Goal: Task Accomplishment & Management: Use online tool/utility

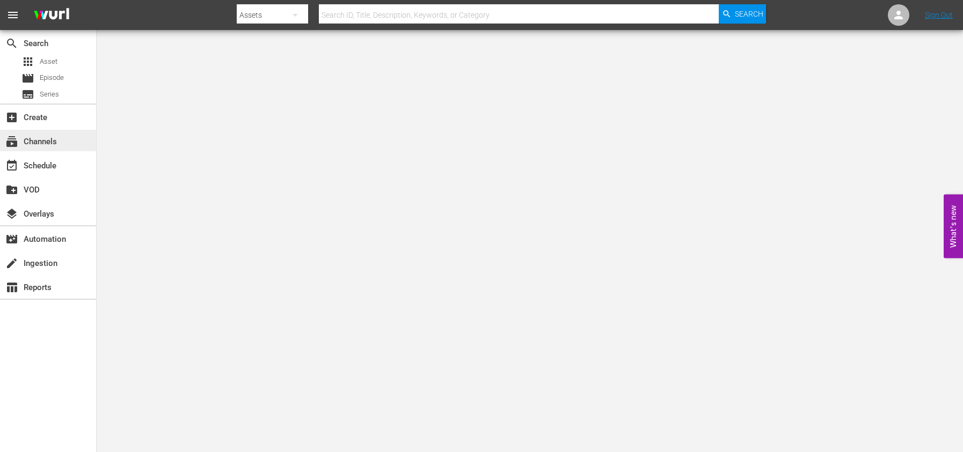
click at [49, 139] on div "subscriptions Channels" at bounding box center [30, 140] width 60 height 10
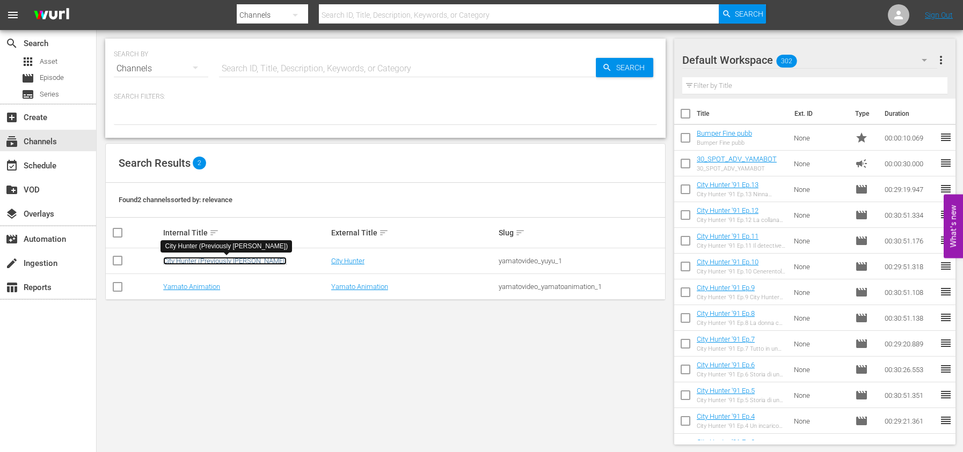
click at [185, 260] on link "City Hunter (Previously [PERSON_NAME])" at bounding box center [224, 261] width 123 height 8
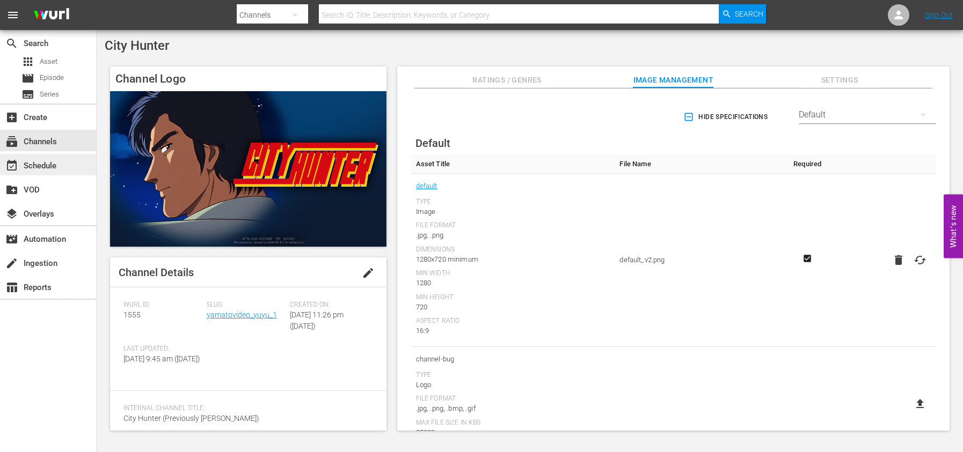
click at [64, 172] on div "event_available Schedule" at bounding box center [48, 164] width 96 height 21
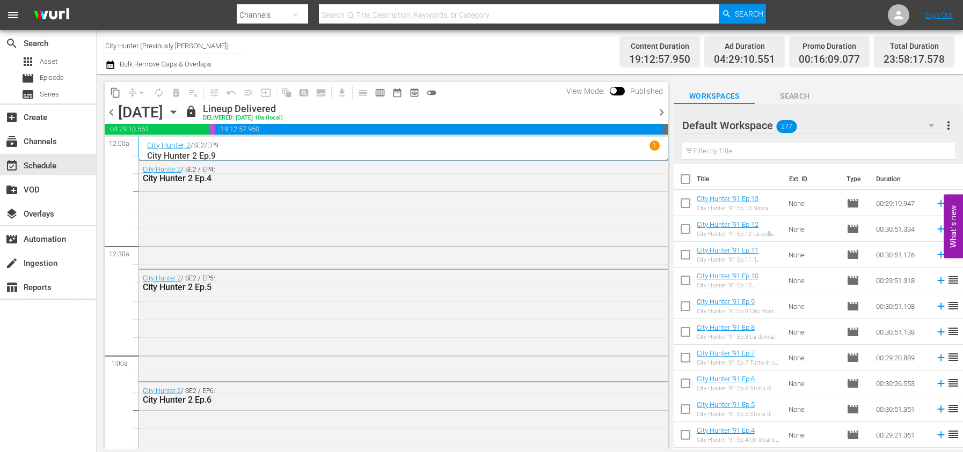
click at [663, 115] on span "chevron_right" at bounding box center [661, 112] width 13 height 13
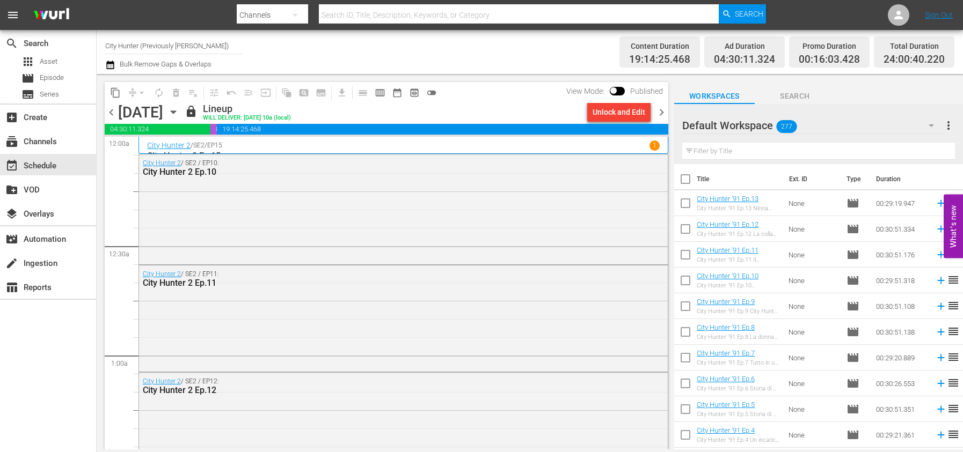
click at [661, 114] on span "chevron_right" at bounding box center [661, 112] width 13 height 13
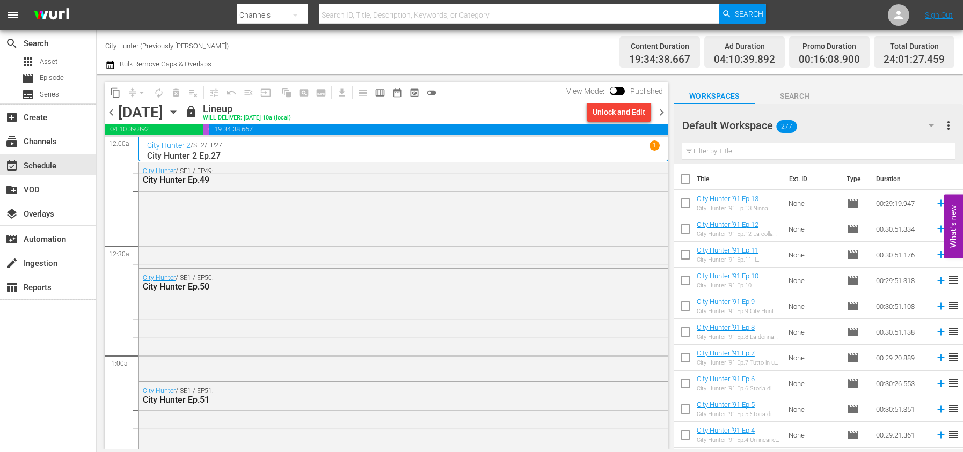
click at [662, 114] on span "chevron_right" at bounding box center [661, 112] width 13 height 13
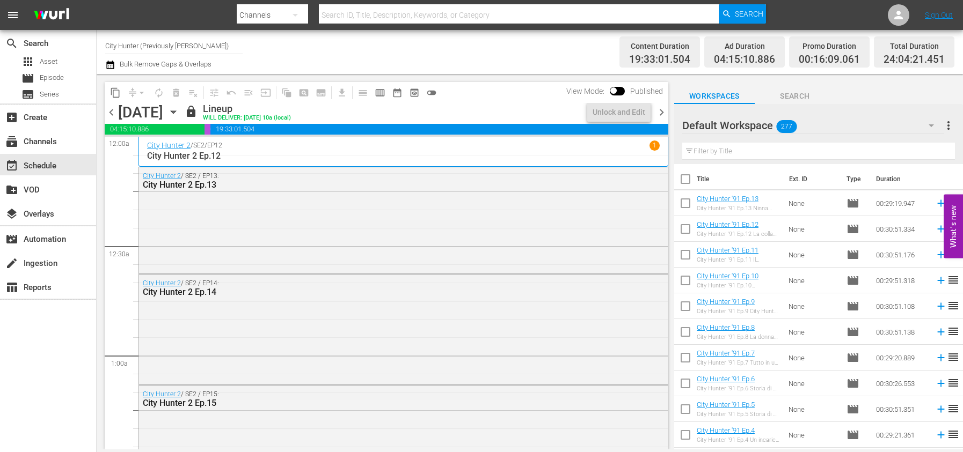
click at [659, 114] on span "chevron_right" at bounding box center [661, 112] width 13 height 13
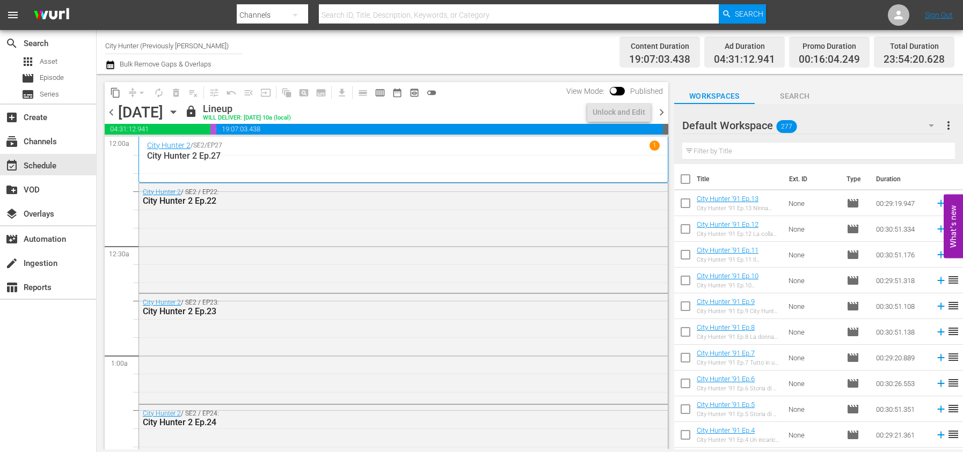
click at [659, 114] on span "chevron_right" at bounding box center [661, 112] width 13 height 13
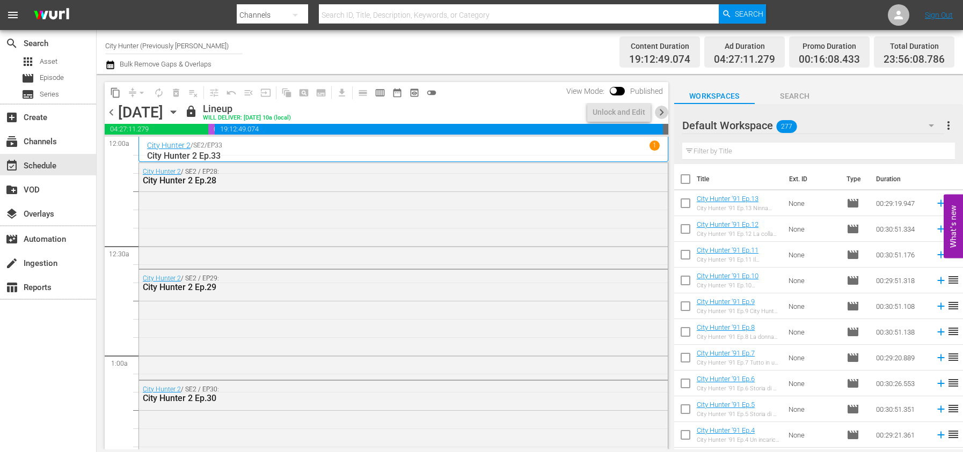
click at [659, 114] on span "chevron_right" at bounding box center [661, 112] width 13 height 13
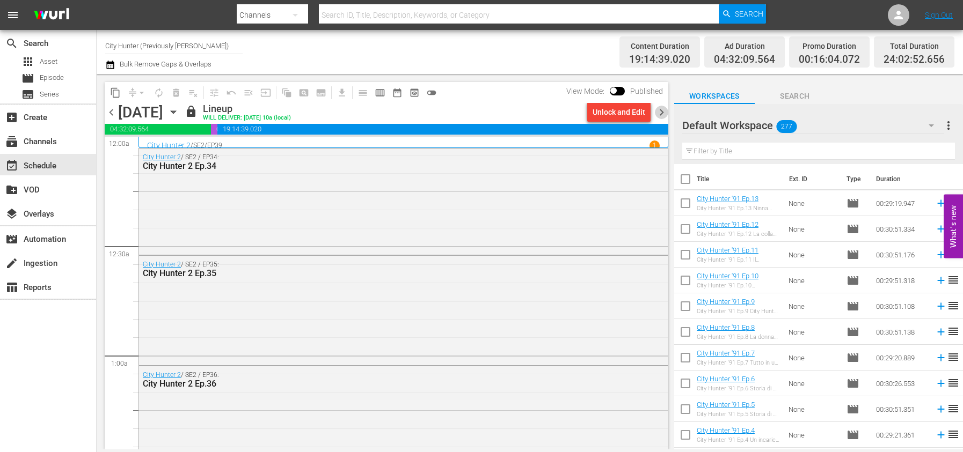
click at [657, 111] on span "chevron_right" at bounding box center [661, 112] width 13 height 13
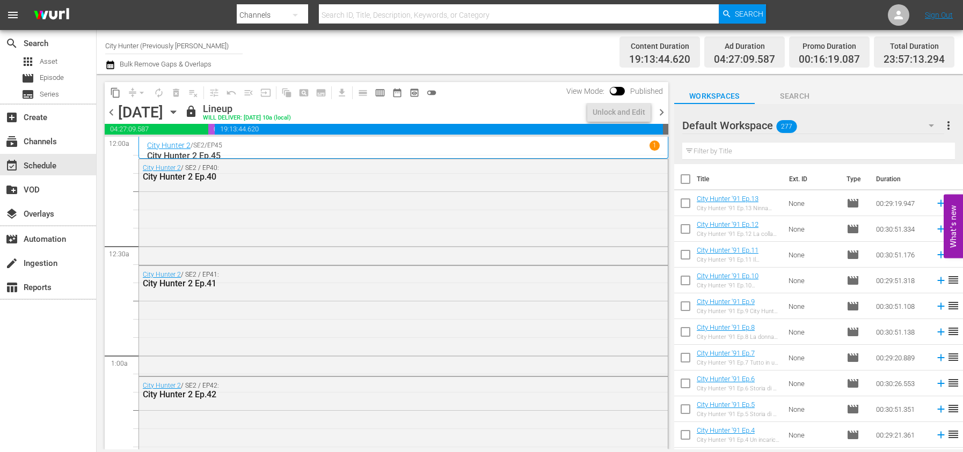
click at [657, 111] on span "chevron_right" at bounding box center [661, 112] width 13 height 13
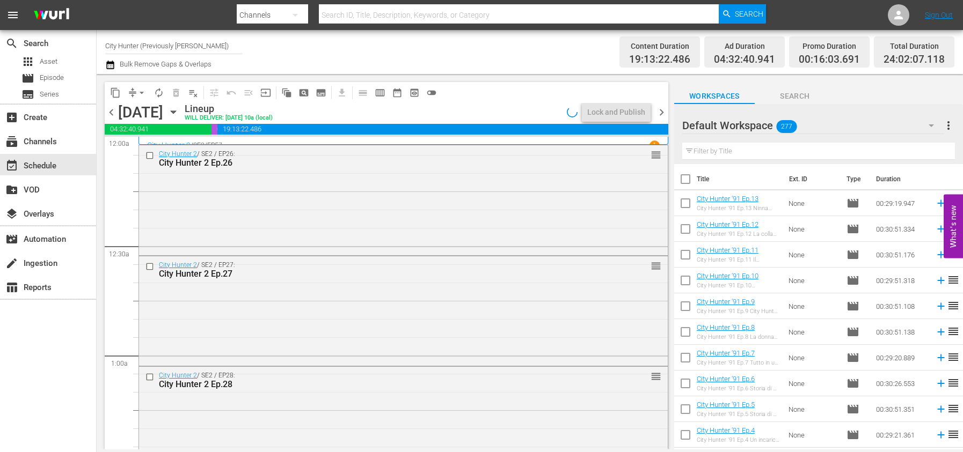
click at [657, 111] on span "chevron_right" at bounding box center [661, 112] width 13 height 13
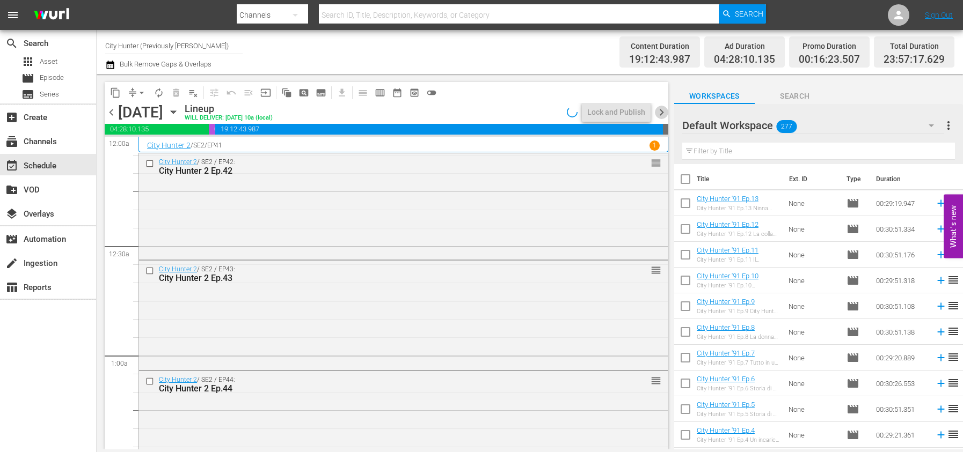
click at [657, 111] on span "chevron_right" at bounding box center [661, 112] width 13 height 13
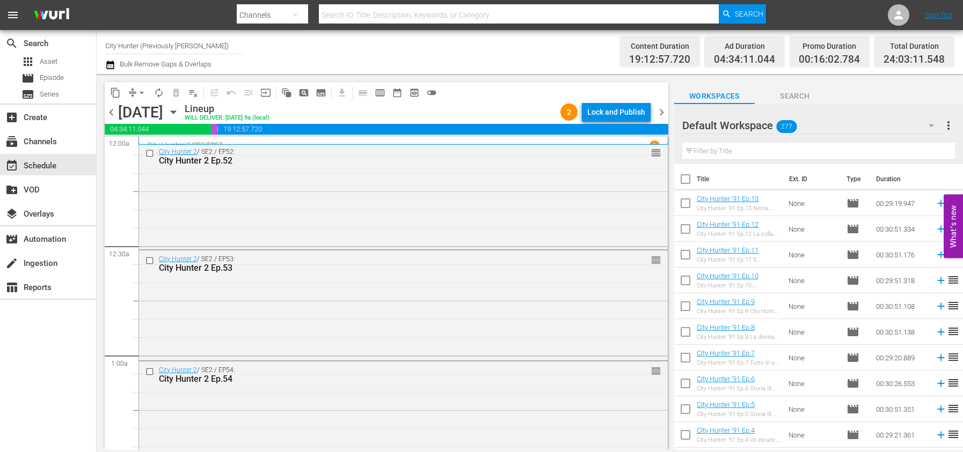
click at [662, 114] on span "chevron_right" at bounding box center [661, 112] width 13 height 13
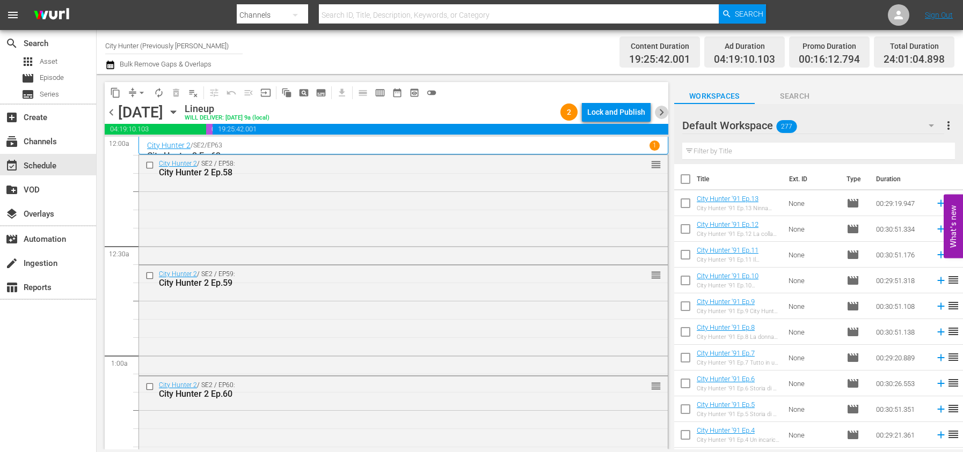
click at [663, 110] on span "chevron_right" at bounding box center [661, 112] width 13 height 13
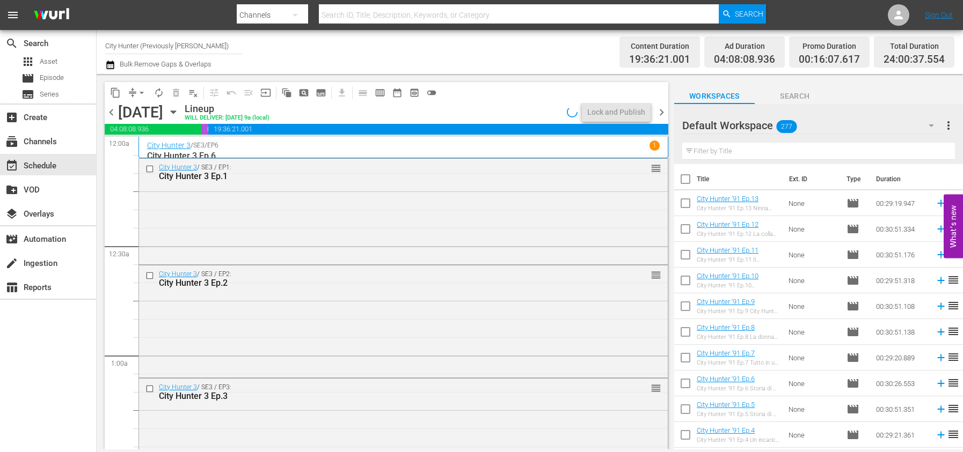
click at [663, 110] on span "chevron_right" at bounding box center [661, 112] width 13 height 13
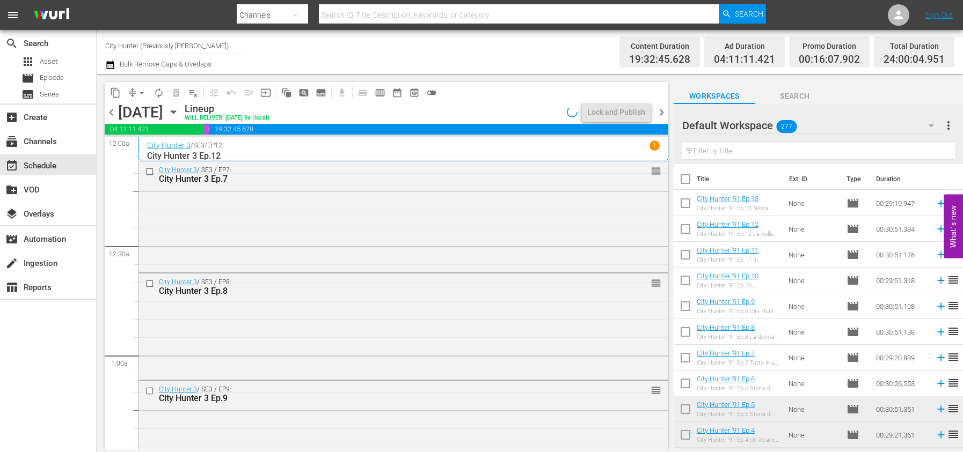
click at [663, 110] on span "chevron_right" at bounding box center [661, 112] width 13 height 13
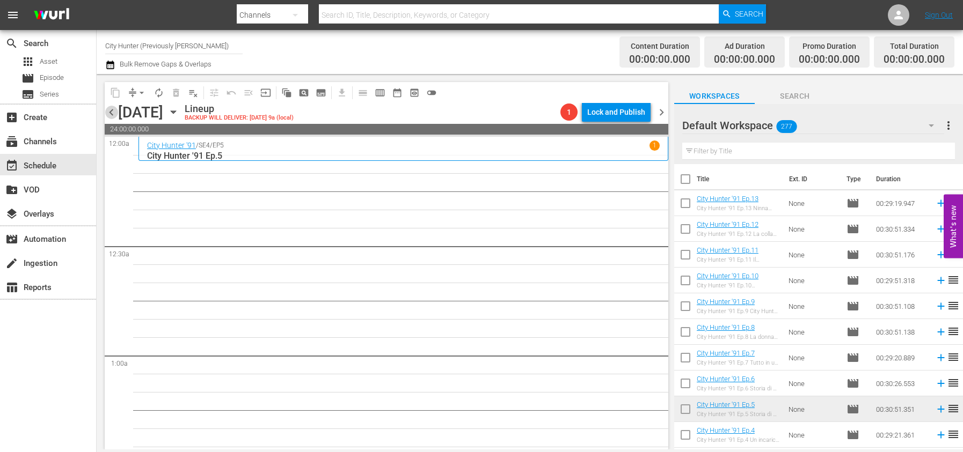
click at [110, 113] on span "chevron_left" at bounding box center [111, 112] width 13 height 13
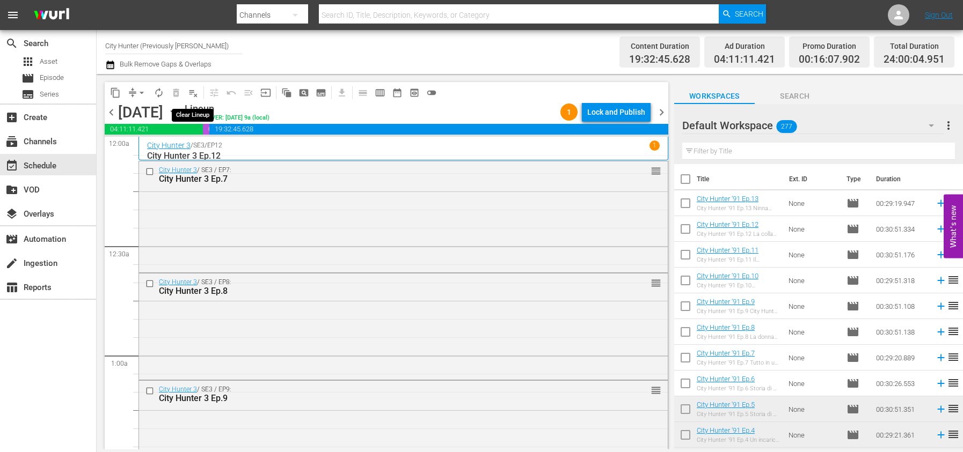
click at [192, 93] on span "playlist_remove_outlined" at bounding box center [193, 92] width 11 height 11
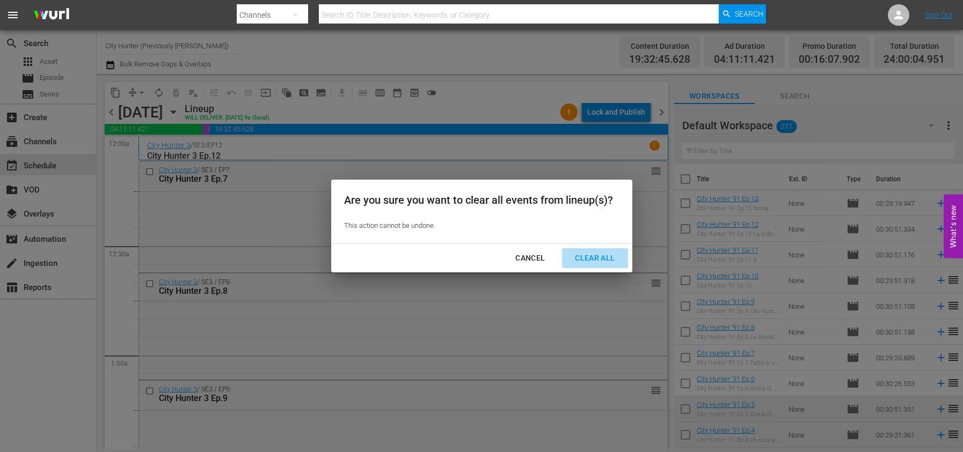
click at [598, 255] on div "Clear All" at bounding box center [594, 258] width 57 height 13
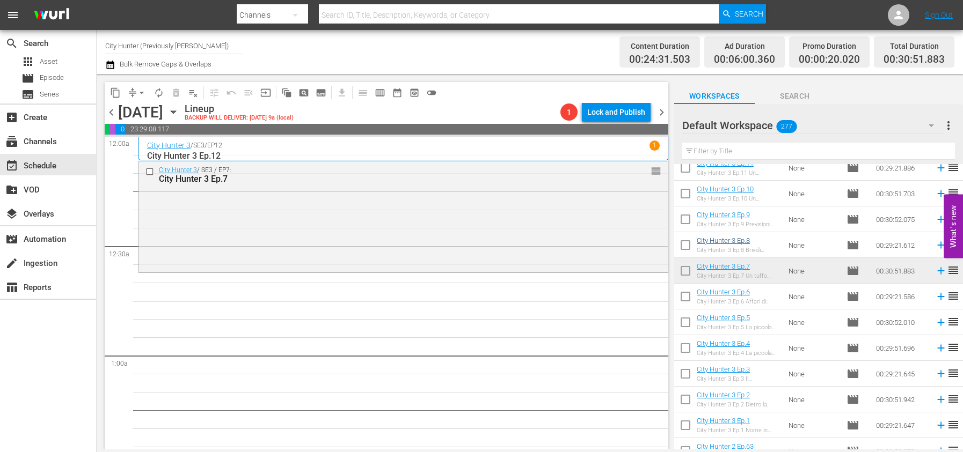
scroll to position [404, 0]
